Goal: Check status

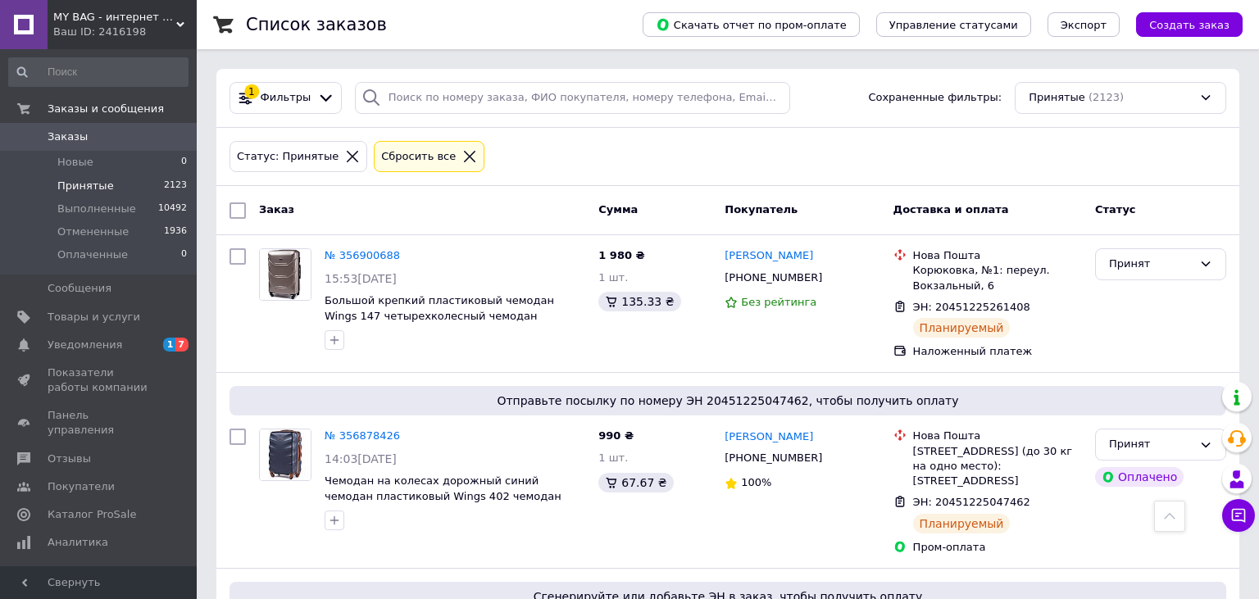
scroll to position [606, 0]
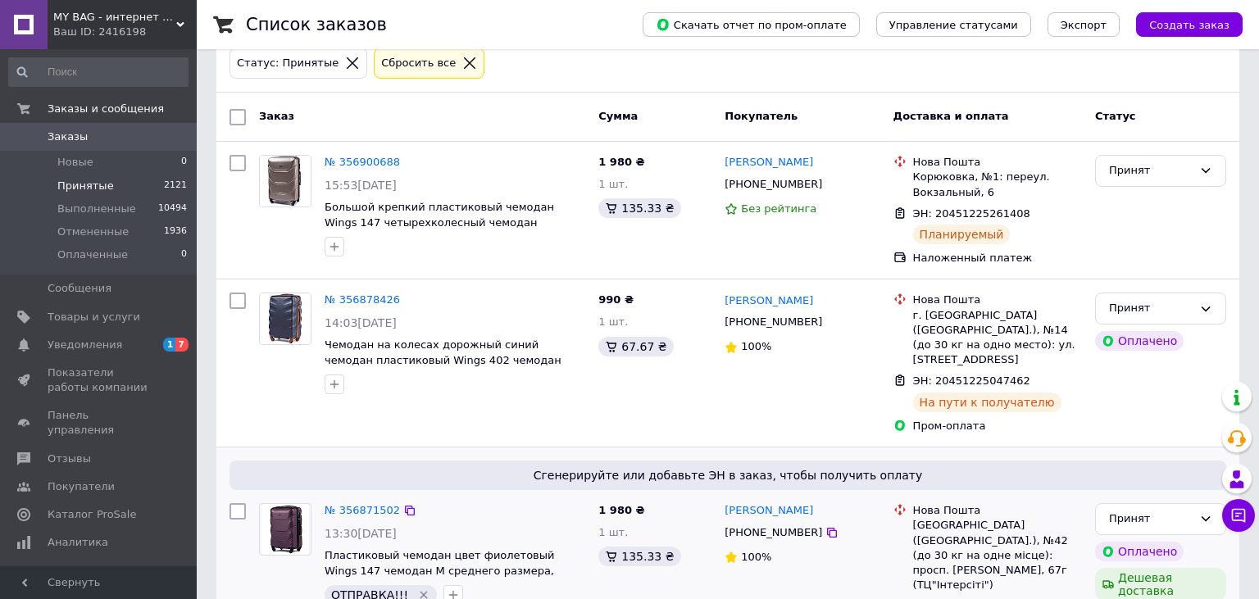
scroll to position [173, 0]
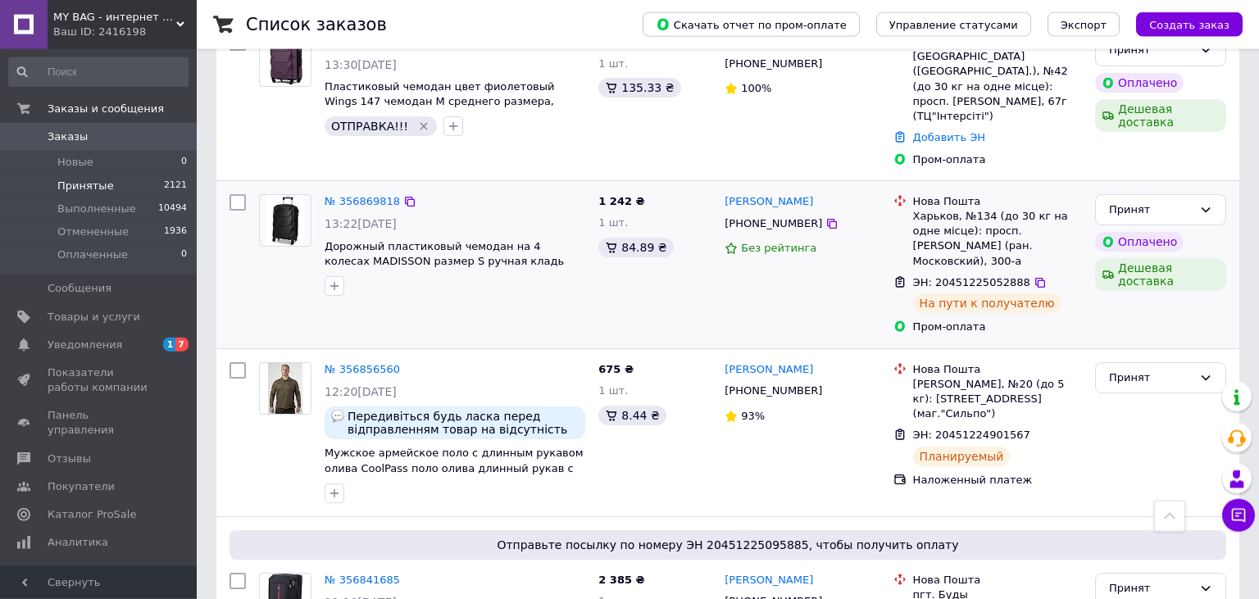
scroll to position [606, 0]
